Goal: Complete application form

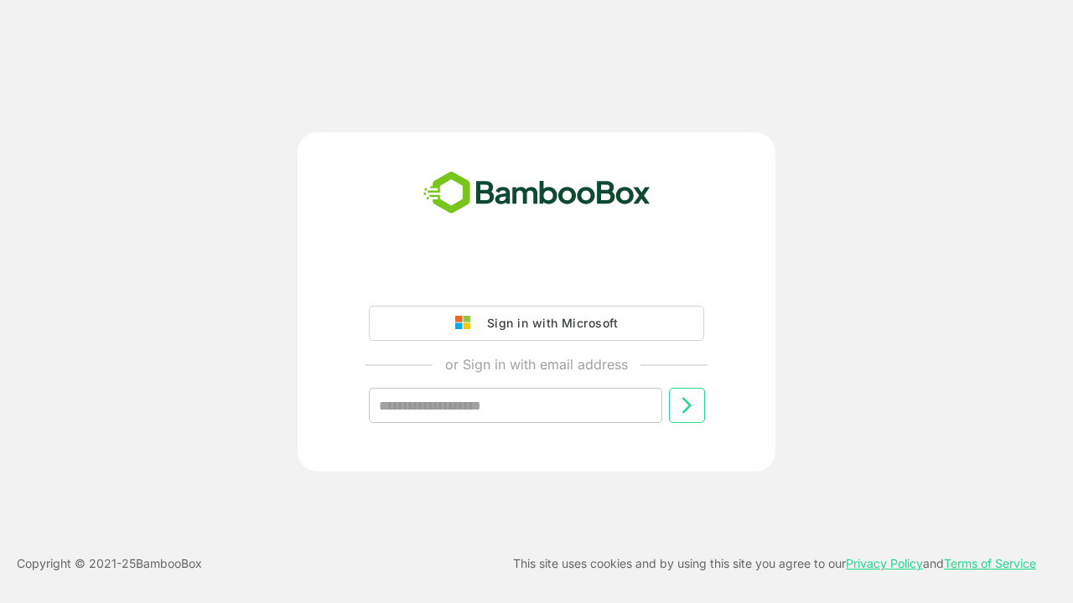
type input "**********"
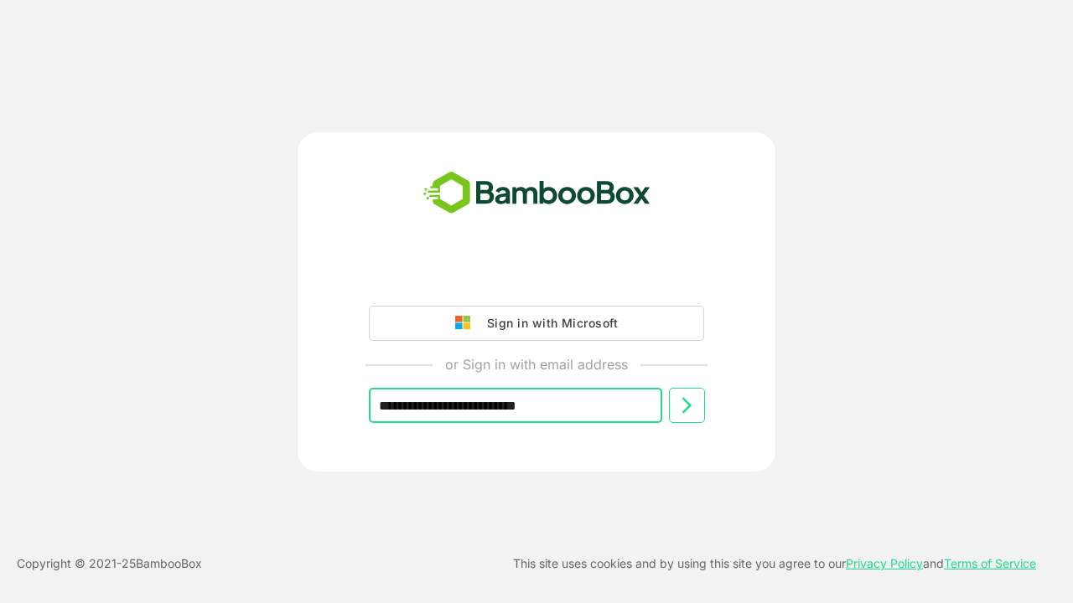
click at [686, 406] on icon at bounding box center [686, 406] width 20 height 20
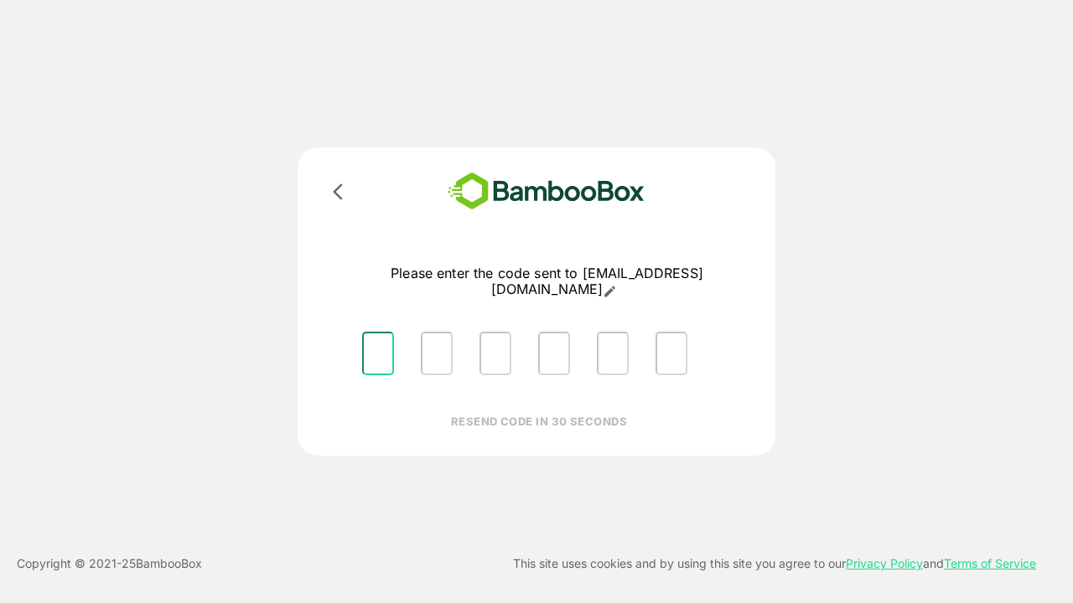
type input "*"
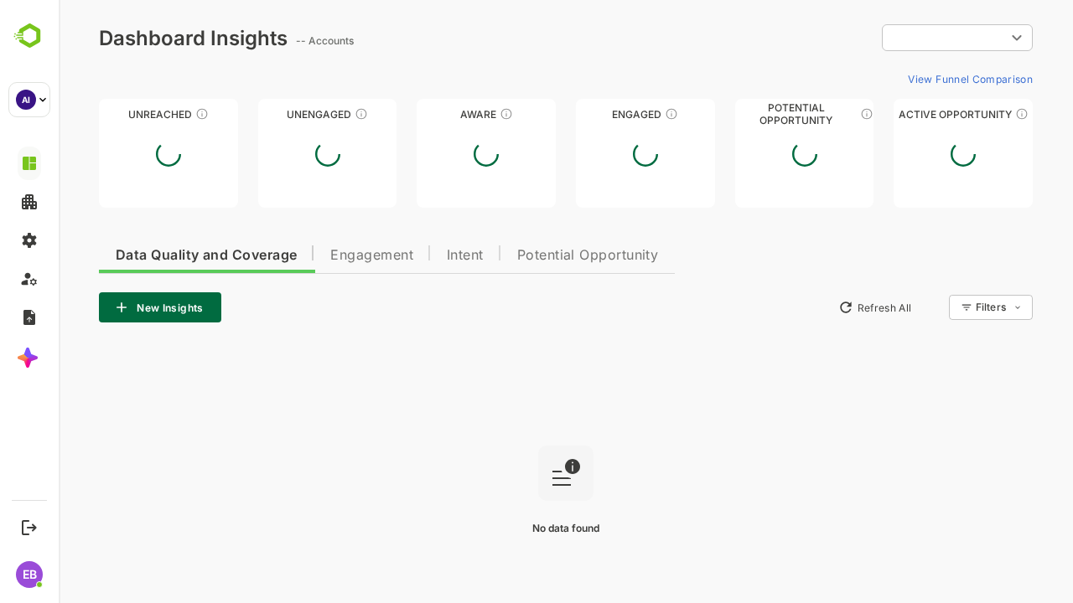
type input "**********"
